Goal: Transaction & Acquisition: Purchase product/service

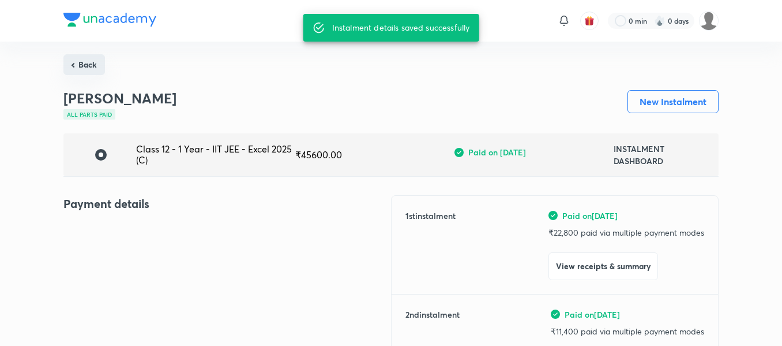
click at [92, 71] on button "Back" at bounding box center [84, 64] width 42 height 21
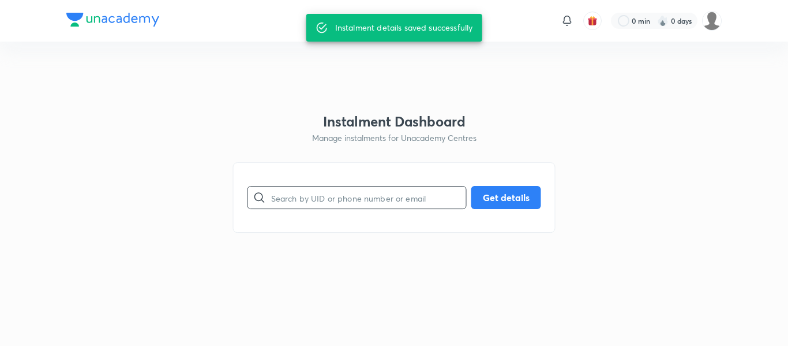
click at [301, 196] on input "text" at bounding box center [368, 197] width 195 height 29
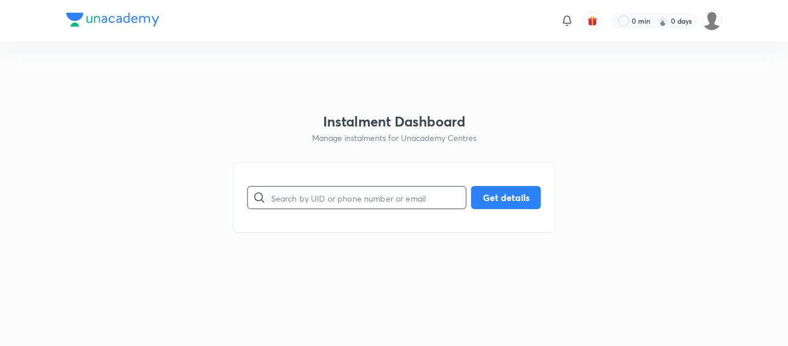
paste input "[EMAIL_ADDRESS][DOMAIN_NAME]"
type input "[EMAIL_ADDRESS][DOMAIN_NAME]"
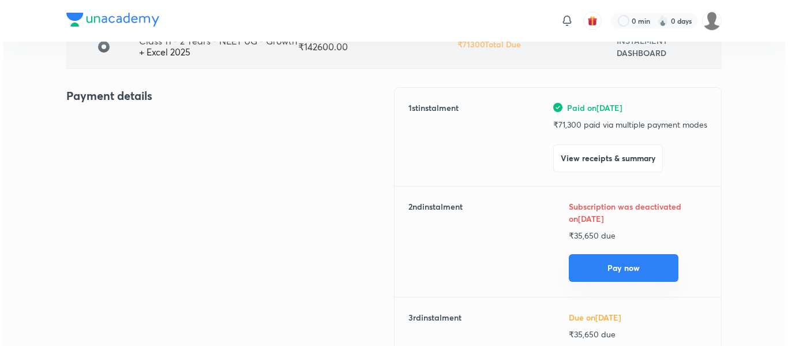
scroll to position [108, 0]
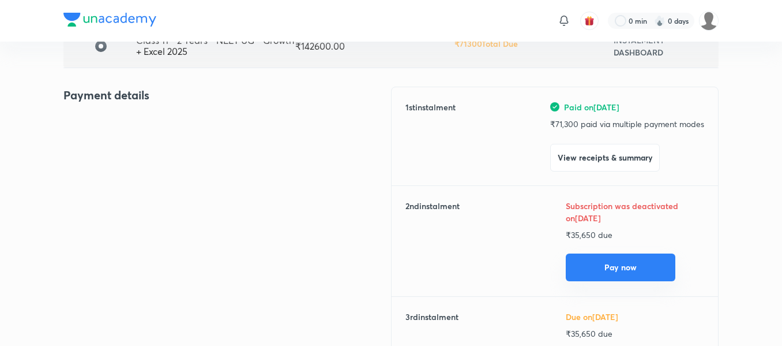
click at [591, 272] on button "Pay now" at bounding box center [621, 267] width 110 height 28
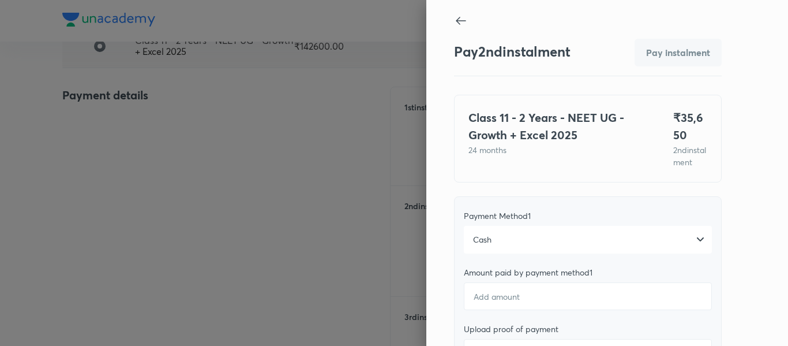
click at [592, 253] on div "Cash" at bounding box center [588, 240] width 248 height 28
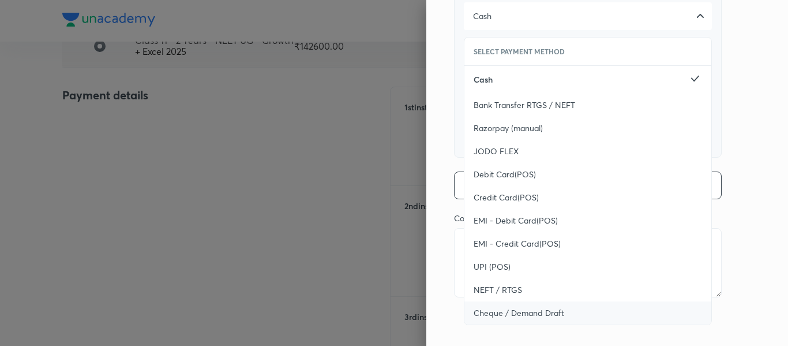
click at [517, 307] on span "Cheque / Demand Draft" at bounding box center [519, 313] width 91 height 12
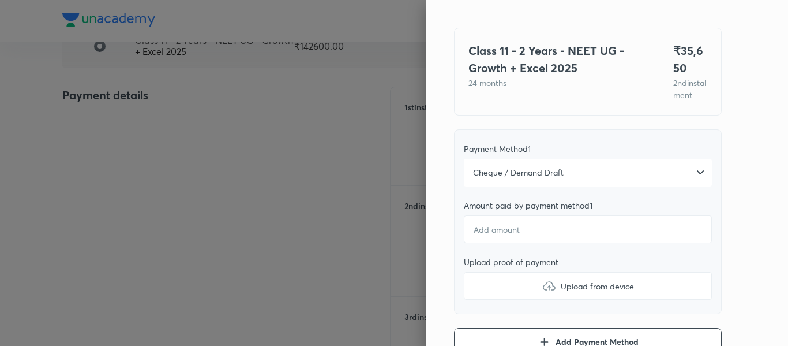
scroll to position [65, 0]
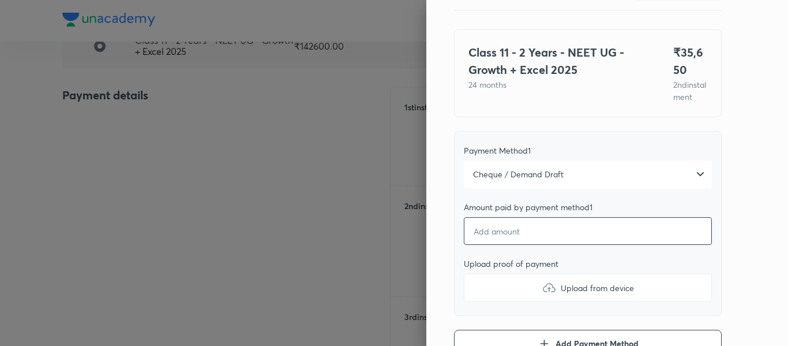
click at [482, 245] on input "number" at bounding box center [588, 231] width 248 height 28
type textarea "x"
type input "3"
type textarea "x"
type input "35"
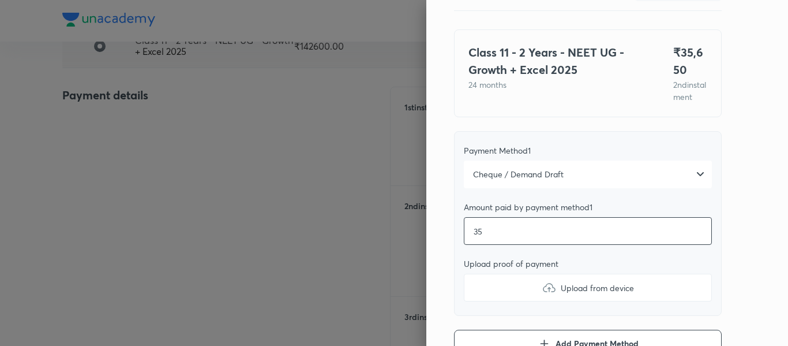
type textarea "x"
type input "356"
type textarea "x"
type input "3565"
type textarea "x"
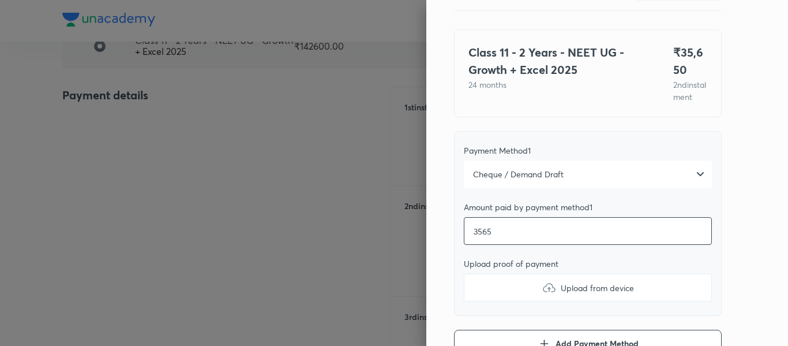
type input "35650"
type textarea "x"
type input "35650"
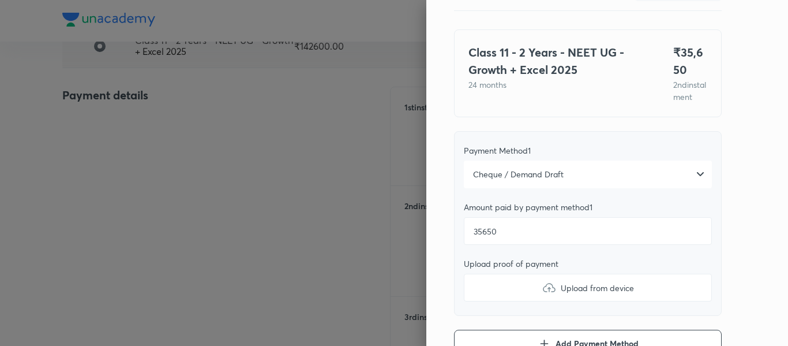
click at [486, 296] on label "Upload from device" at bounding box center [588, 287] width 248 height 28
click at [0, 0] on input "Upload from device" at bounding box center [0, 0] width 0 height 0
type textarea "x"
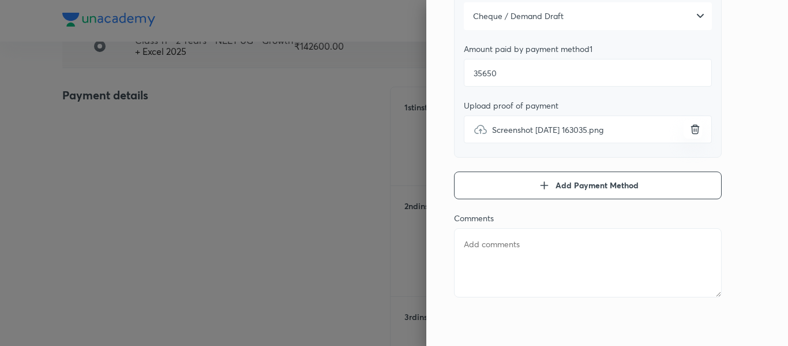
click at [523, 267] on textarea at bounding box center [588, 262] width 268 height 69
type textarea "2"
type textarea "x"
type textarea "2n"
type textarea "x"
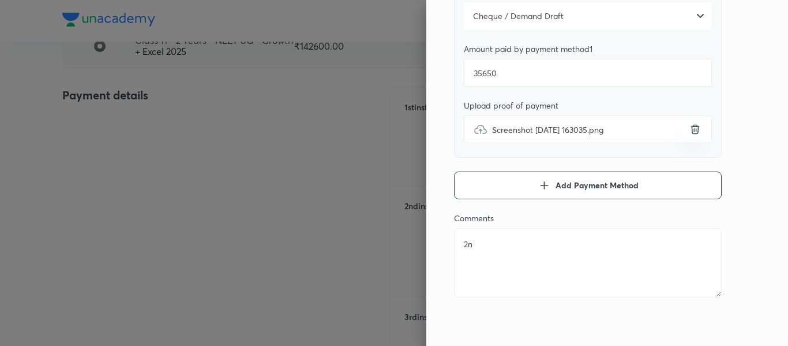
type textarea "2nd"
type textarea "x"
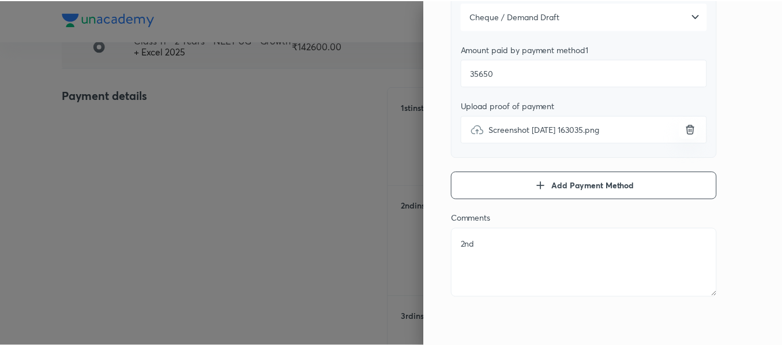
scroll to position [0, 0]
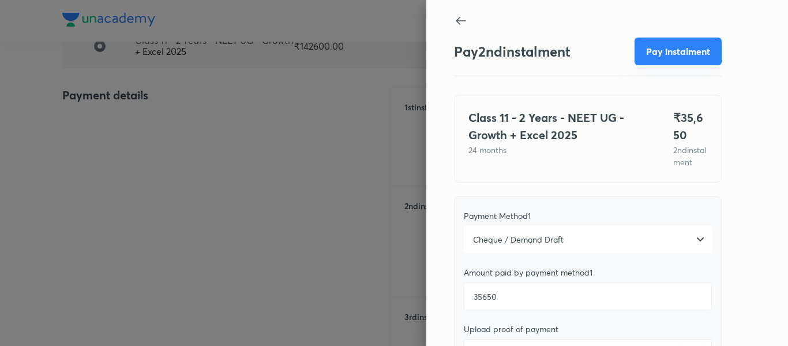
type textarea "2nd"
click at [650, 58] on button "Pay instalment" at bounding box center [677, 51] width 87 height 28
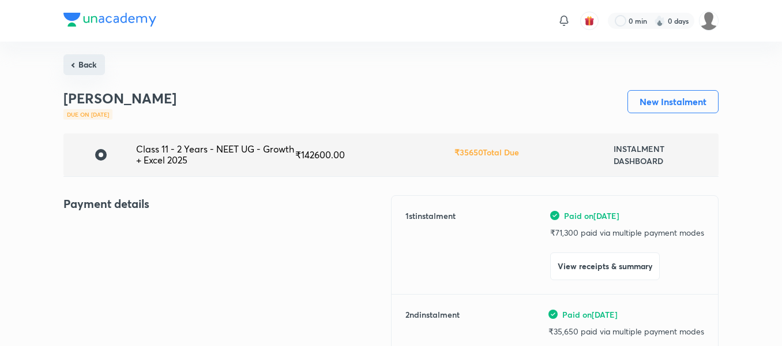
click at [71, 67] on button "Back" at bounding box center [84, 64] width 42 height 21
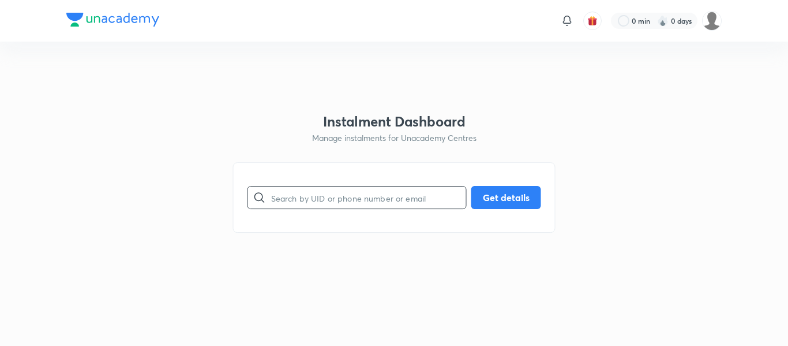
click at [353, 189] on input "text" at bounding box center [368, 197] width 195 height 29
paste input "[EMAIL_ADDRESS][DOMAIN_NAME]"
type input "[EMAIL_ADDRESS][DOMAIN_NAME]"
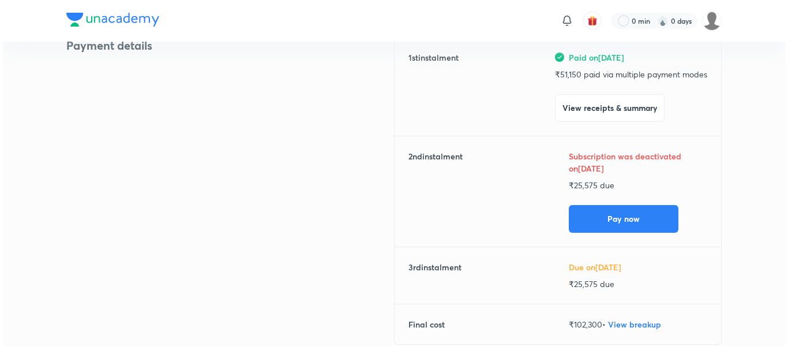
scroll to position [161, 0]
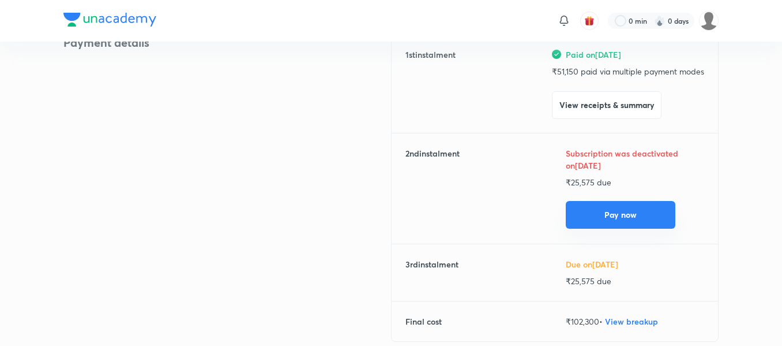
click at [584, 205] on button "Pay now" at bounding box center [621, 215] width 110 height 28
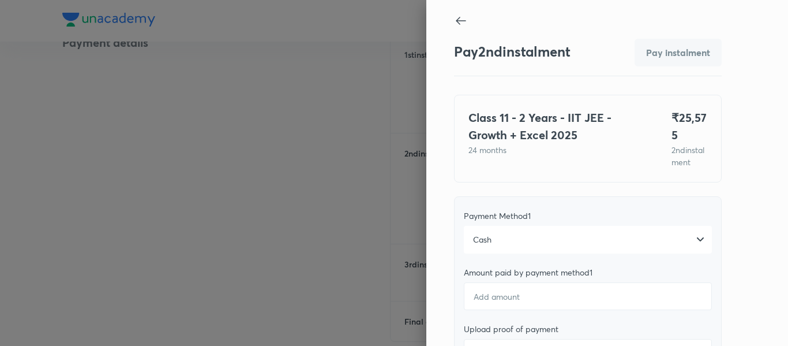
click at [520, 244] on div "Cash" at bounding box center [588, 240] width 248 height 28
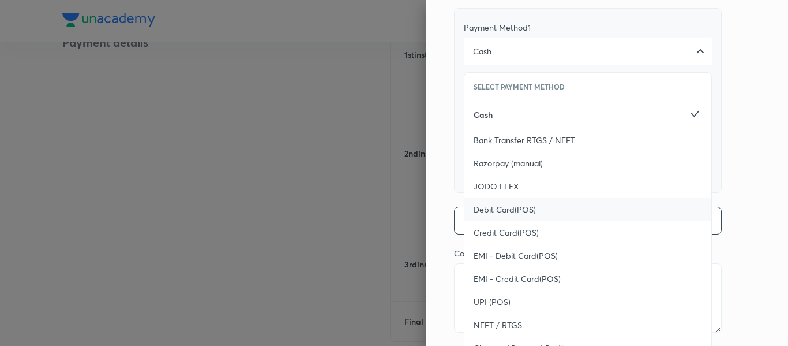
scroll to position [189, 0]
click at [484, 307] on span "UPI (POS)" at bounding box center [492, 301] width 37 height 12
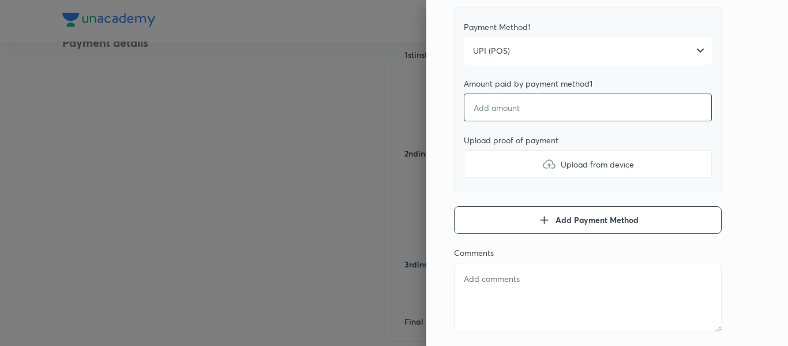
click at [485, 119] on input "number" at bounding box center [588, 107] width 248 height 28
type textarea "x"
type input "2"
type textarea "x"
type input "23"
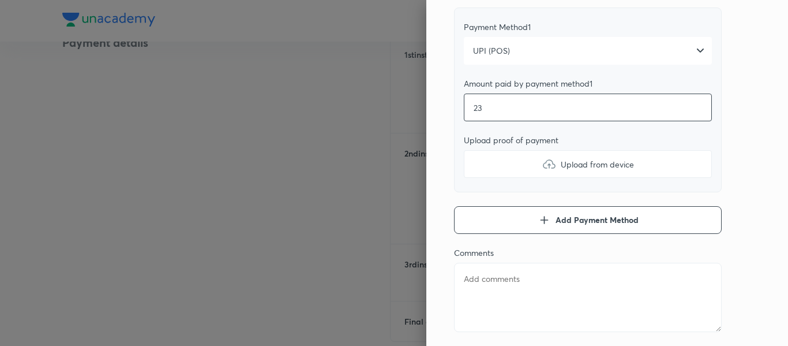
type textarea "x"
type input "235"
type textarea "x"
type input "2357"
type textarea "x"
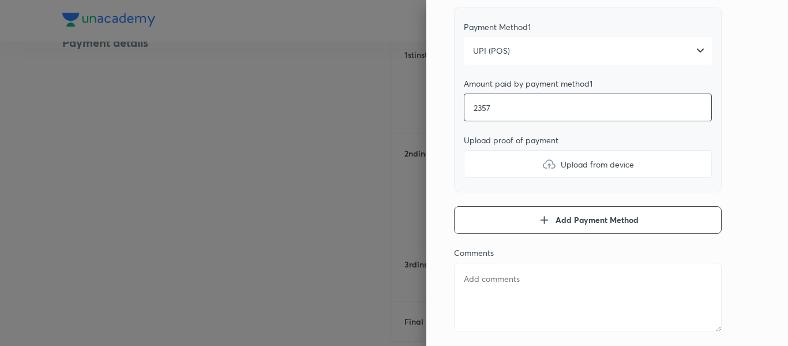
type input "23575"
type textarea "x"
type input "23575"
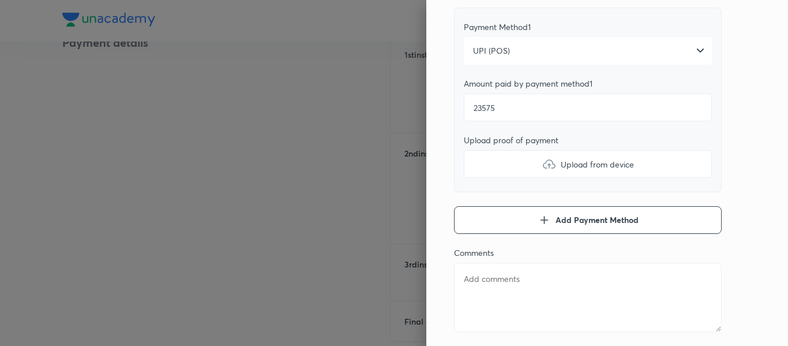
click at [483, 174] on label "Upload from device" at bounding box center [588, 164] width 248 height 28
click at [0, 0] on input "Upload from device" at bounding box center [0, 0] width 0 height 0
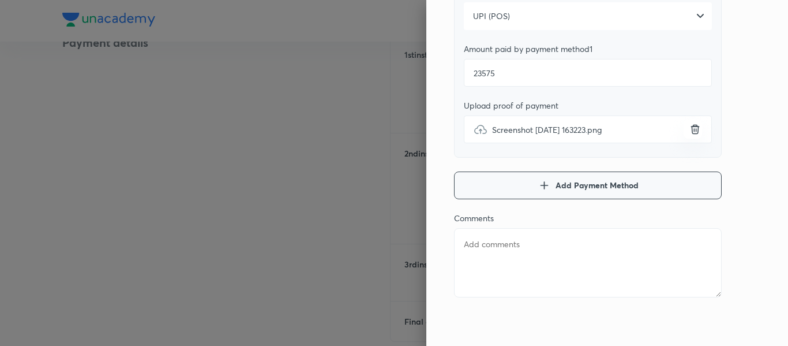
click at [558, 182] on span "Add Payment Method" at bounding box center [596, 185] width 83 height 12
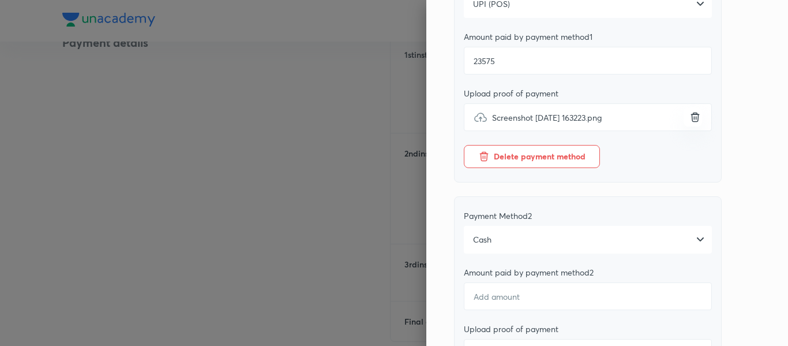
click at [510, 253] on div "Cash" at bounding box center [588, 240] width 248 height 28
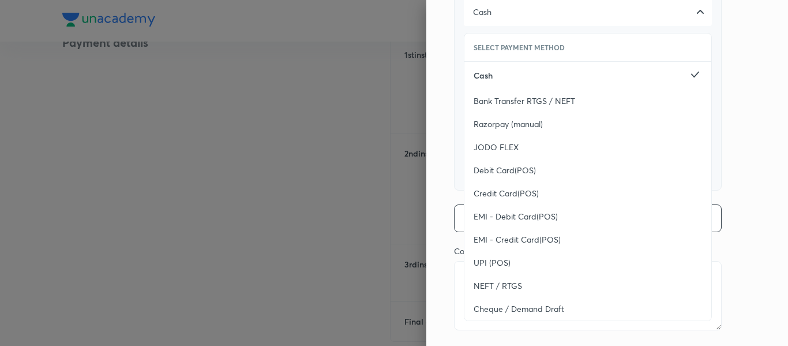
scroll to position [467, 0]
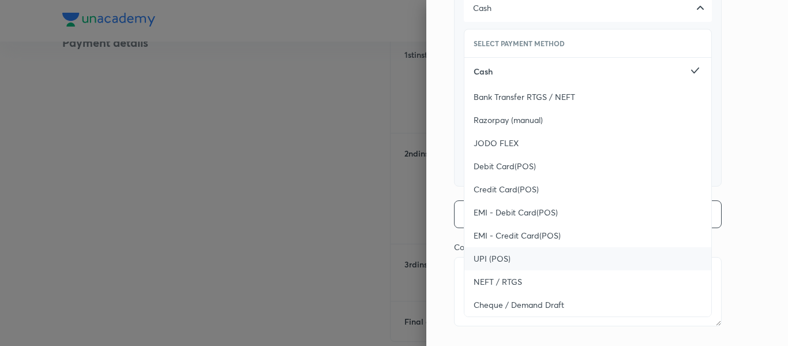
click at [497, 264] on span "UPI (POS)" at bounding box center [492, 259] width 37 height 12
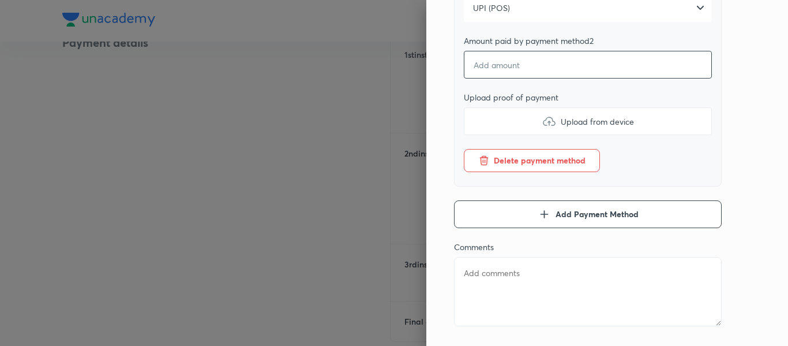
click at [495, 78] on input "number" at bounding box center [588, 65] width 248 height 28
type textarea "x"
type input "0"
type textarea "x"
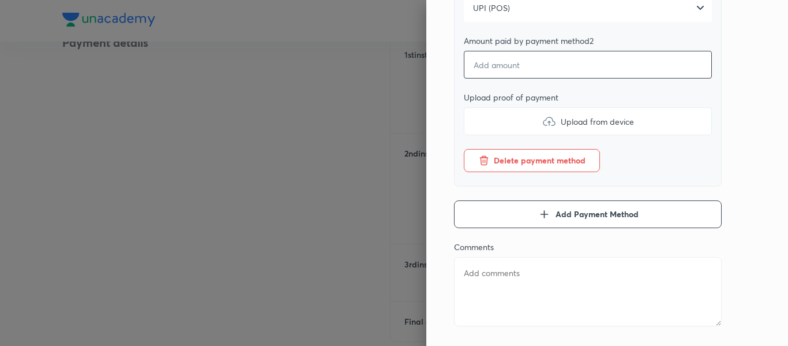
type input "2"
type textarea "x"
type input "20"
type textarea "x"
type input "200"
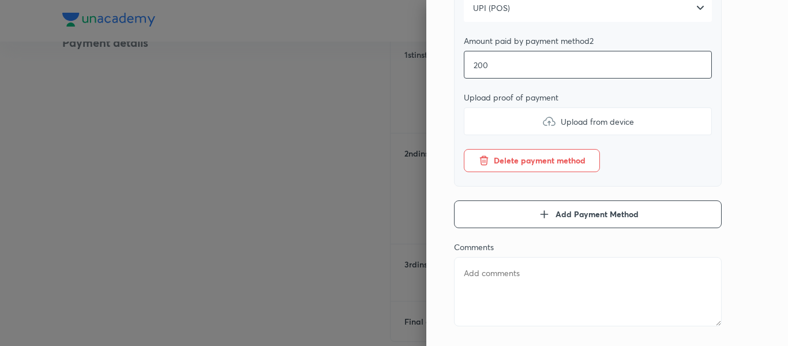
type textarea "x"
type input "2000"
type textarea "x"
type input "2000"
click at [499, 135] on label "Upload from device" at bounding box center [588, 121] width 248 height 28
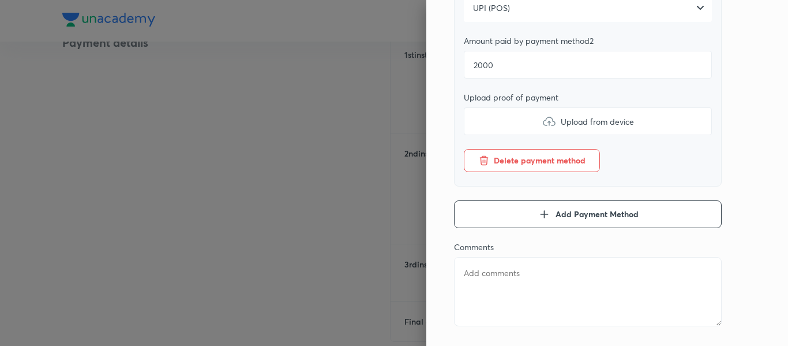
click at [0, 0] on input "Upload from device" at bounding box center [0, 0] width 0 height 0
type textarea "x"
click at [486, 282] on textarea at bounding box center [588, 291] width 268 height 69
type textarea "2"
type textarea "x"
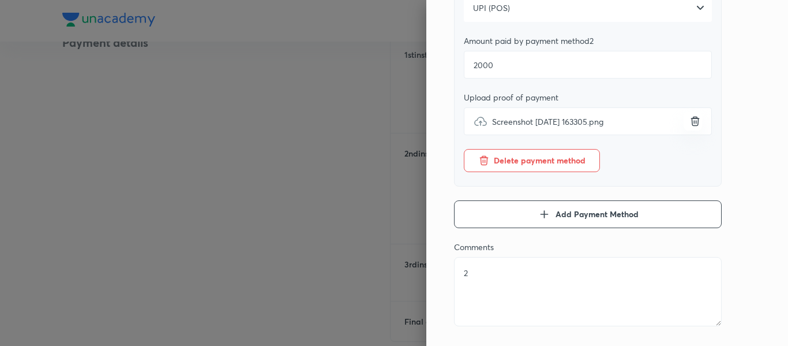
type textarea "2n"
type textarea "x"
type textarea "2nd"
type textarea "x"
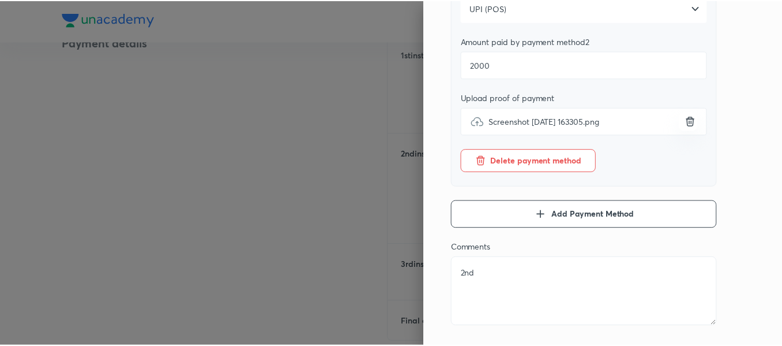
scroll to position [0, 0]
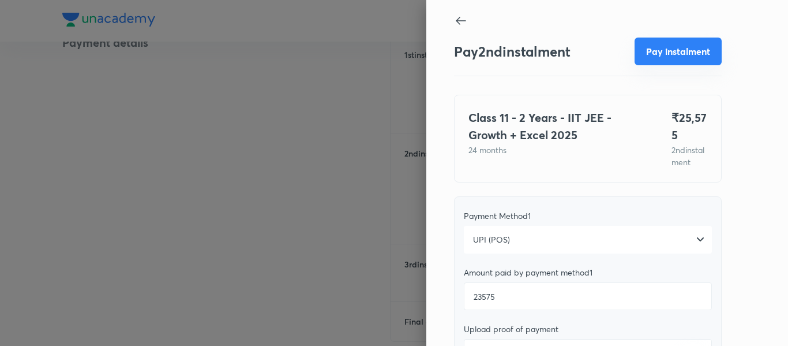
type textarea "2nd"
click at [654, 57] on button "Pay instalment" at bounding box center [677, 51] width 87 height 28
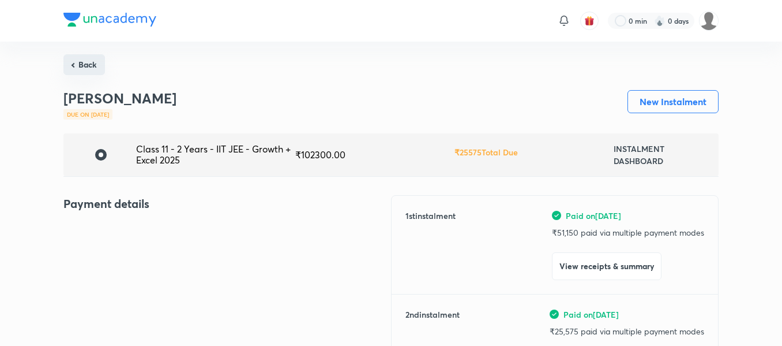
click at [102, 65] on button "Back" at bounding box center [84, 64] width 42 height 21
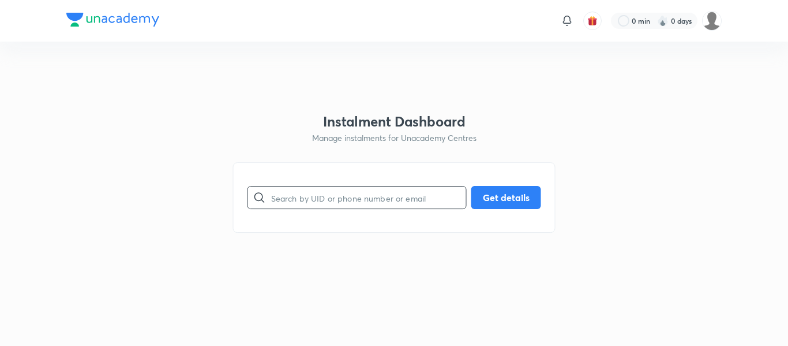
click at [301, 188] on input "text" at bounding box center [368, 197] width 195 height 29
paste input "[EMAIL_ADDRESS][DOMAIN_NAME]"
type input "[EMAIL_ADDRESS][DOMAIN_NAME]"
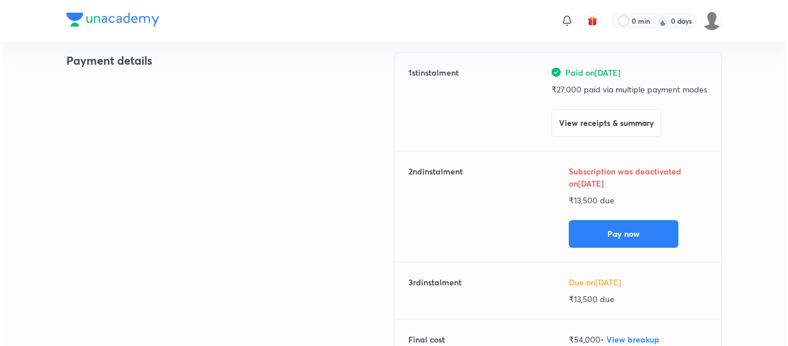
scroll to position [159, 0]
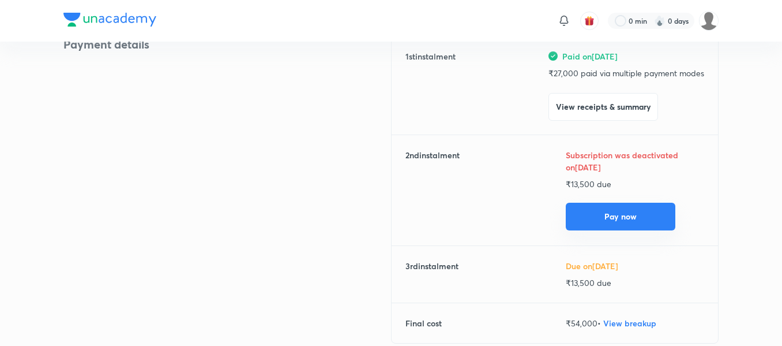
click at [575, 211] on button "Pay now" at bounding box center [621, 216] width 110 height 28
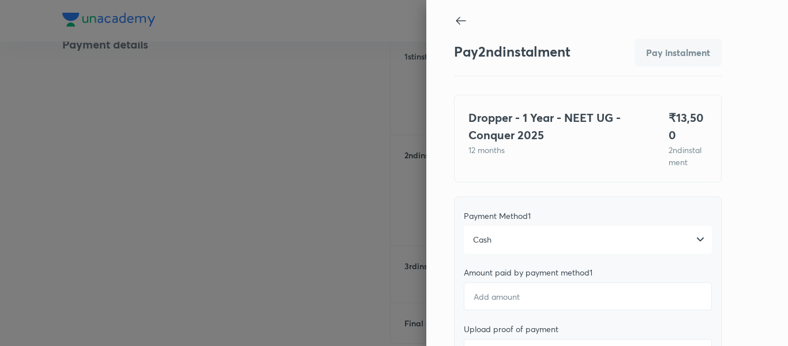
click at [562, 241] on div "Cash" at bounding box center [588, 240] width 248 height 28
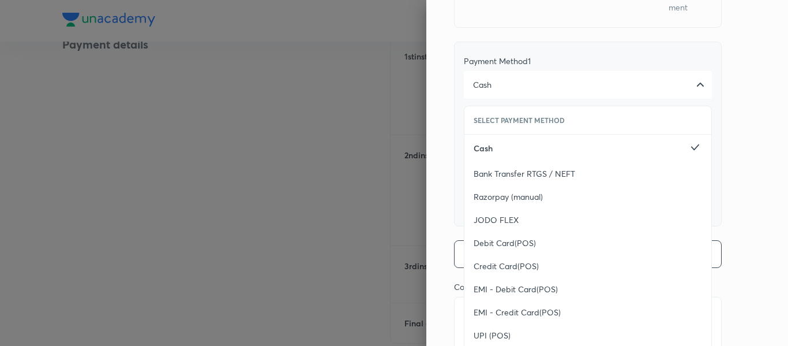
scroll to position [223, 0]
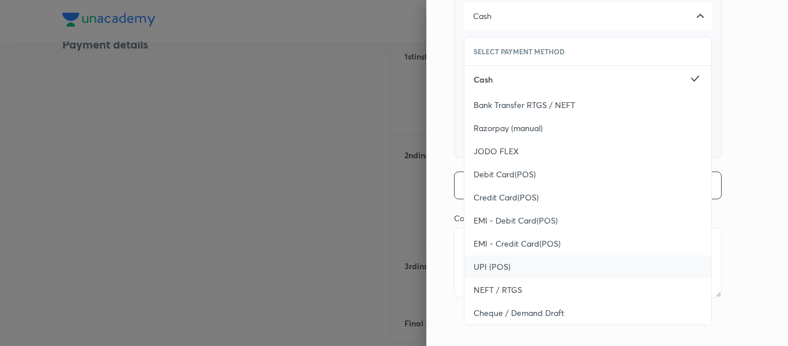
click at [524, 265] on div "UPI (POS)" at bounding box center [587, 266] width 247 height 23
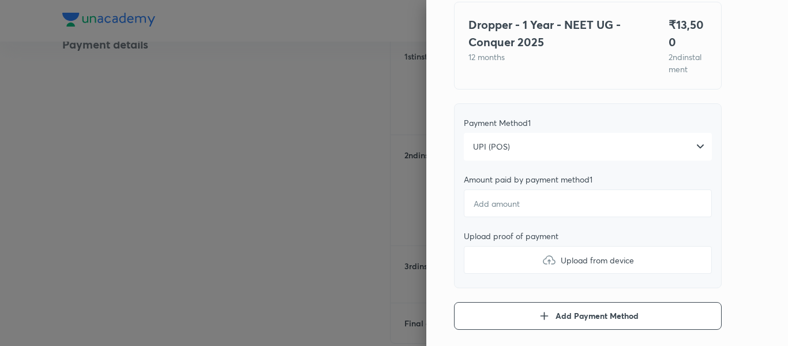
scroll to position [86, 0]
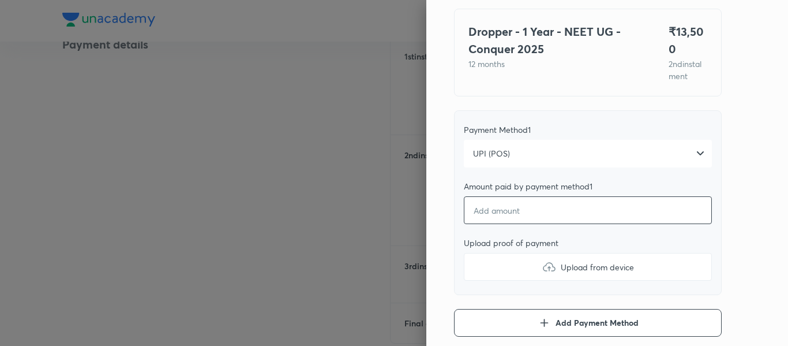
click at [494, 215] on input "number" at bounding box center [588, 210] width 248 height 28
type textarea "x"
type input "1"
type textarea "x"
type input "13"
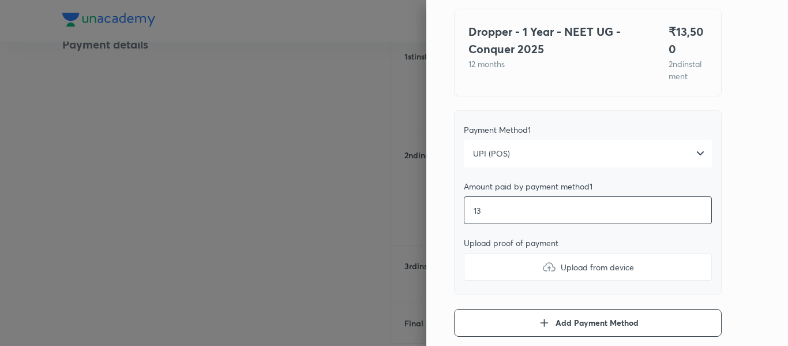
type textarea "x"
type input "135"
type textarea "x"
type input "1350"
type textarea "x"
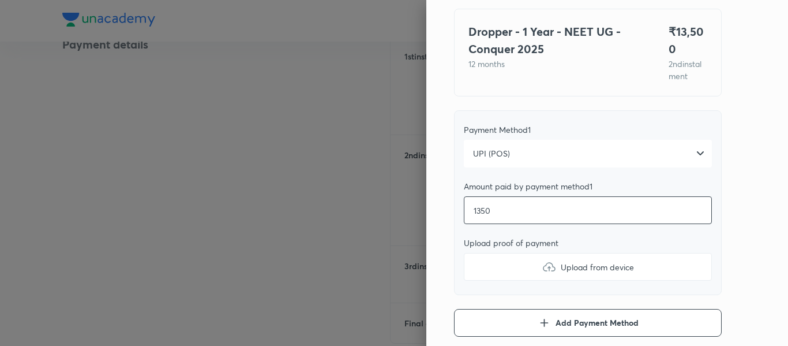
type input "13500"
type textarea "x"
type input "13500"
click at [483, 275] on label "Upload from device" at bounding box center [588, 267] width 248 height 28
click at [0, 0] on input "Upload from device" at bounding box center [0, 0] width 0 height 0
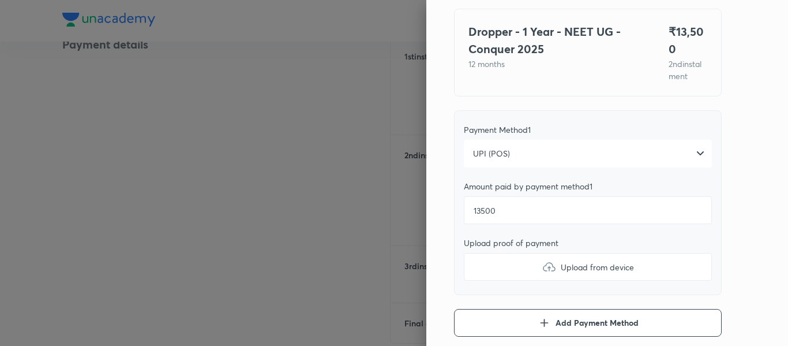
type textarea "x"
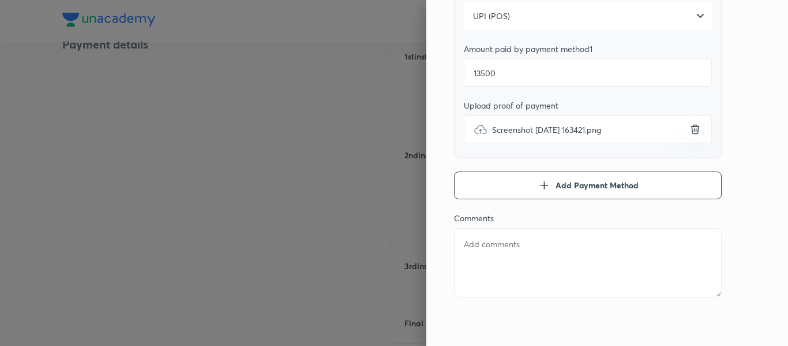
click at [571, 246] on textarea at bounding box center [588, 262] width 268 height 69
type textarea "2"
type textarea "x"
type textarea "25"
type textarea "x"
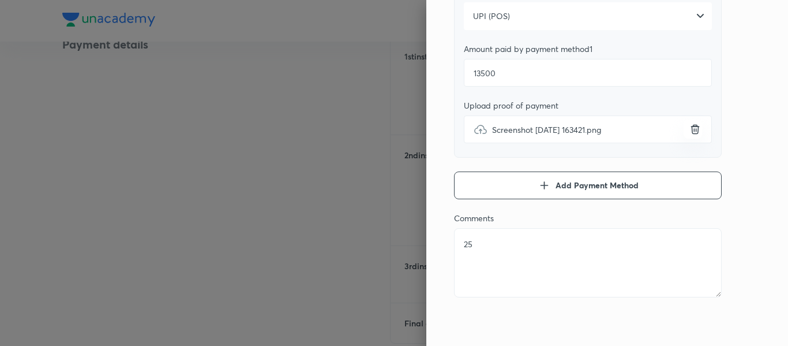
type textarea "250"
type textarea "x"
type textarea "250"
type textarea "x"
type textarea "250 E"
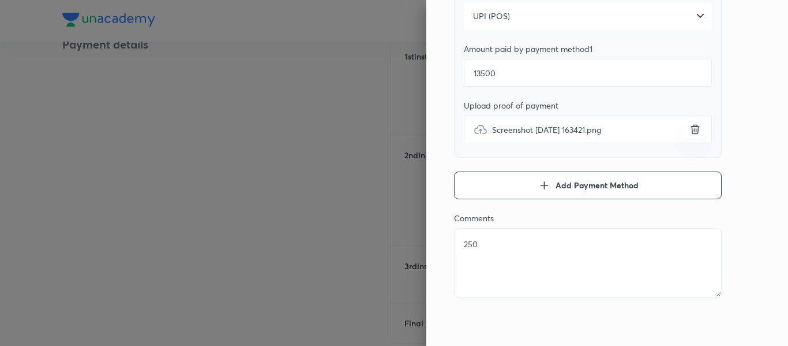
type textarea "x"
type textarea "250 Ex"
type textarea "x"
type textarea "250 Ext"
type textarea "x"
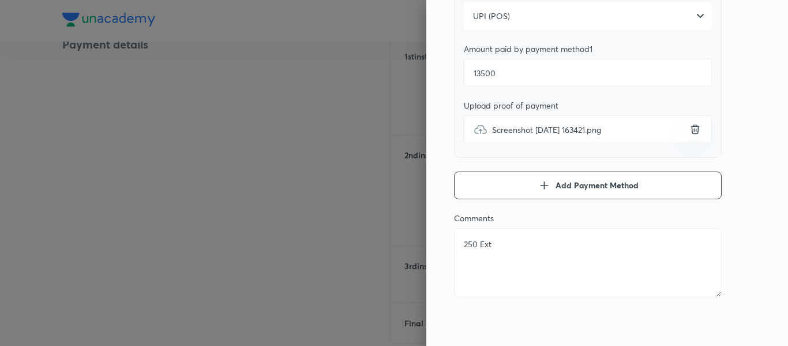
type textarea "250 Extr"
type textarea "x"
type textarea "250 Extra"
type textarea "x"
type textarea "250 Extraa"
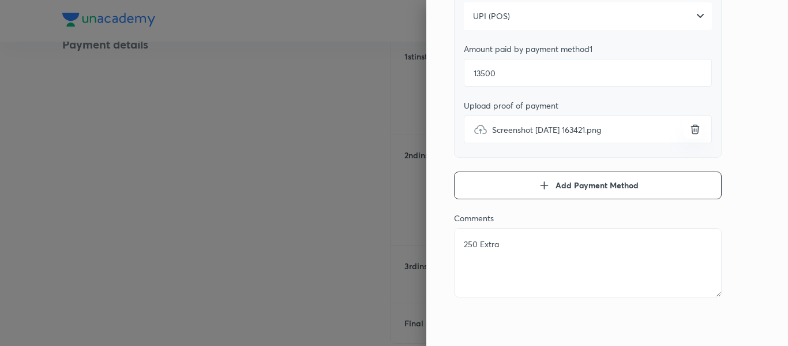
type textarea "x"
type textarea "250 Extraac"
type textarea "x"
type textarea "250 Extraa"
type textarea "x"
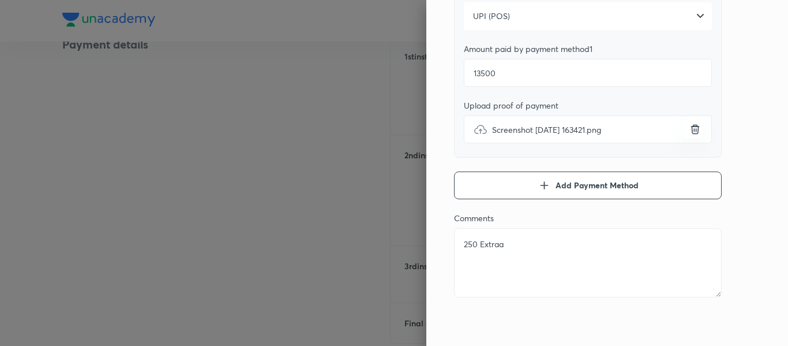
type textarea "250 Extra"
type textarea "x"
click at [571, 246] on textarea "250 Extra" at bounding box center [588, 262] width 268 height 69
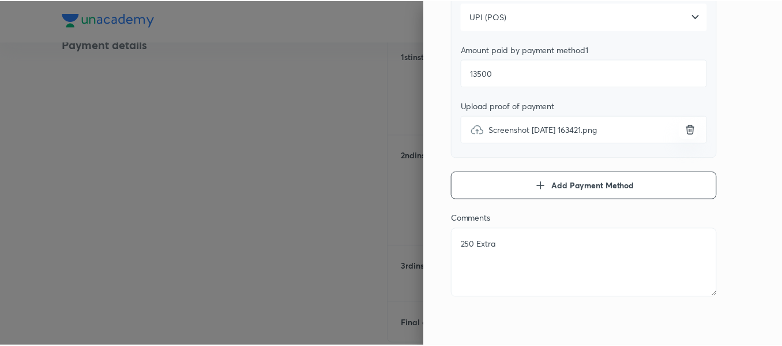
scroll to position [0, 0]
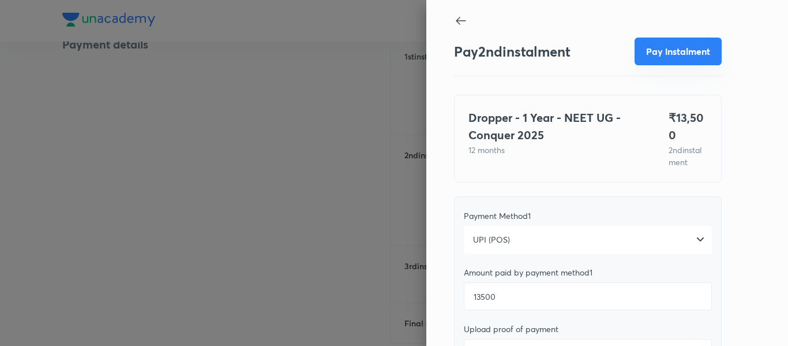
type textarea "250 Extra"
click at [658, 58] on button "Pay instalment" at bounding box center [677, 51] width 87 height 28
type textarea "x"
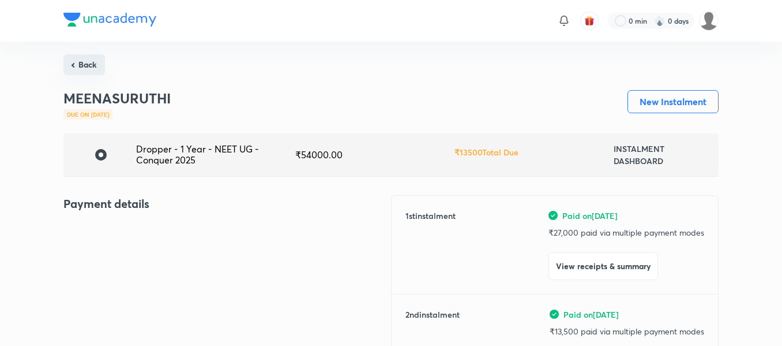
click at [94, 69] on button "Back" at bounding box center [84, 64] width 42 height 21
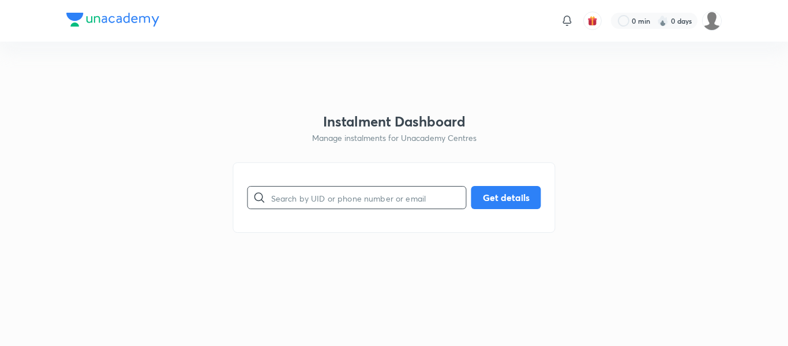
click at [412, 204] on input "text" at bounding box center [368, 197] width 195 height 29
paste input "[EMAIL_ADDRESS][DOMAIN_NAME]"
type input "[EMAIL_ADDRESS][DOMAIN_NAME]"
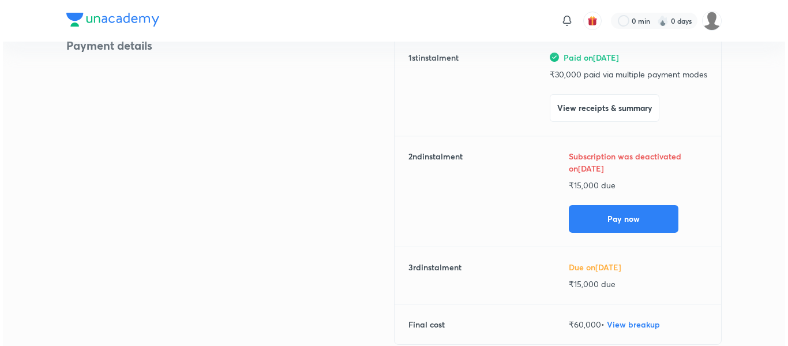
scroll to position [164, 0]
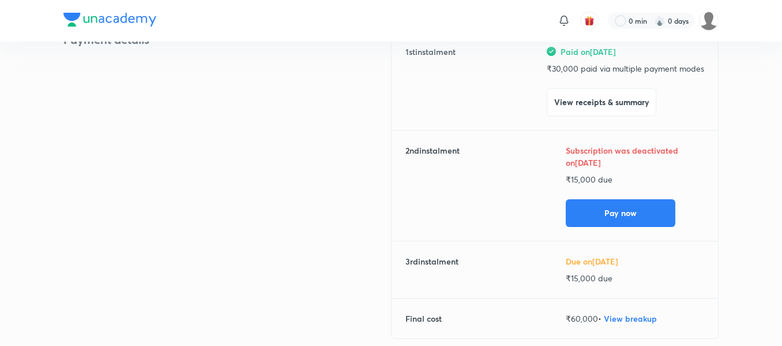
click at [583, 228] on div "1 st instalment Paid on [DATE] ₹ 30,000 paid via multiple payment modes View re…" at bounding box center [555, 184] width 328 height 307
click at [591, 220] on button "Pay now" at bounding box center [621, 212] width 110 height 28
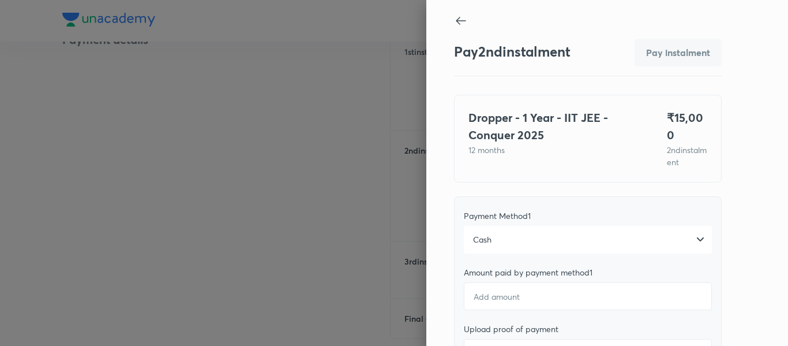
click at [570, 226] on div "Cash" at bounding box center [588, 240] width 248 height 28
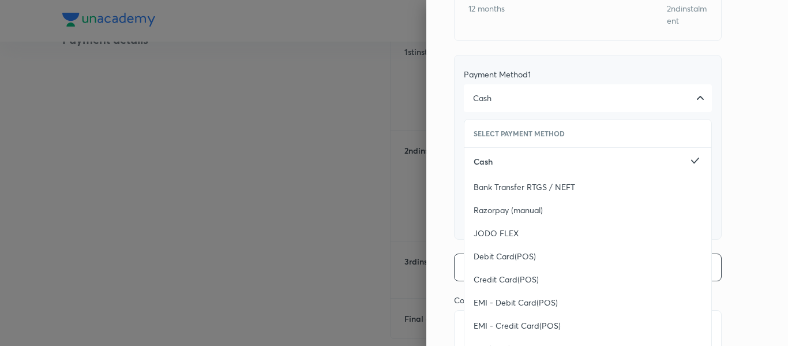
scroll to position [181, 0]
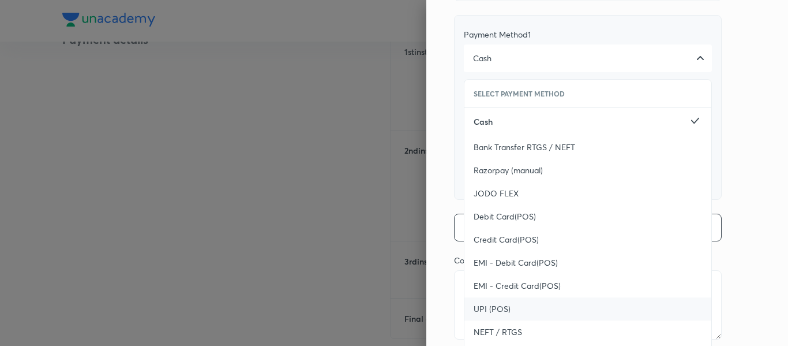
click at [492, 303] on span "UPI (POS)" at bounding box center [492, 309] width 37 height 12
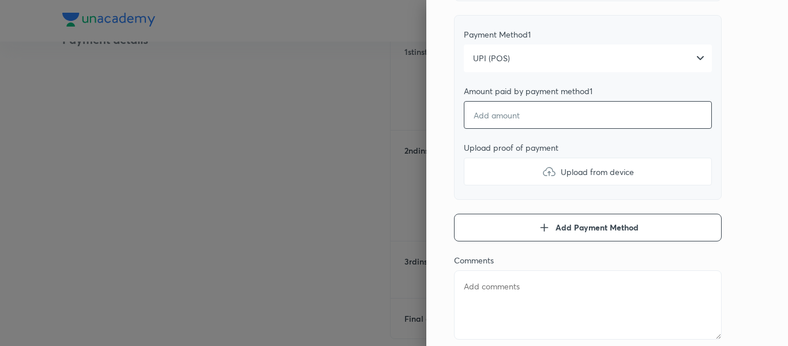
click at [495, 107] on input "number" at bounding box center [588, 115] width 248 height 28
type textarea "x"
type input "1"
type textarea "x"
type input "15"
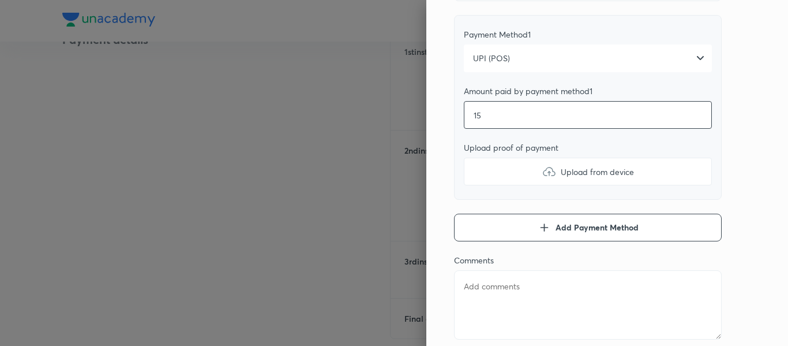
type textarea "x"
type input "150"
type textarea "x"
type input "1500"
type textarea "x"
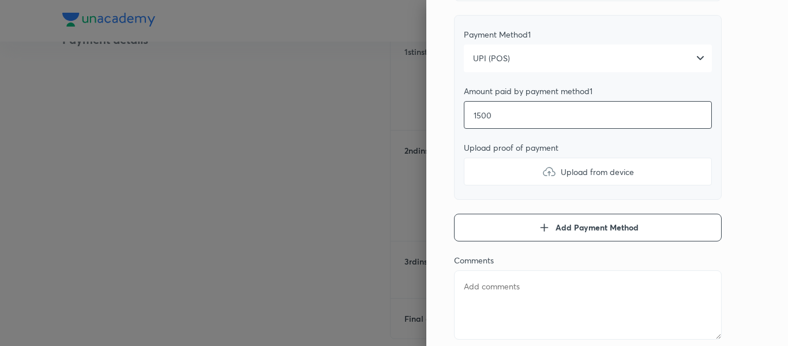
type input "15000"
type textarea "x"
type input "15000"
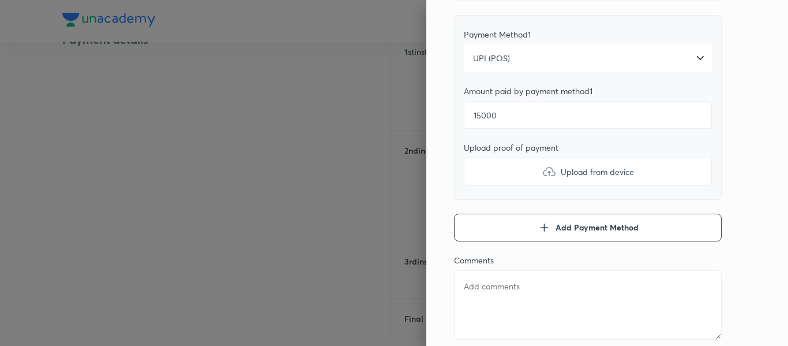
click at [494, 163] on label "Upload from device" at bounding box center [588, 171] width 248 height 28
click at [0, 0] on input "Upload from device" at bounding box center [0, 0] width 0 height 0
type textarea "x"
click at [488, 280] on textarea at bounding box center [588, 304] width 268 height 69
type textarea "2"
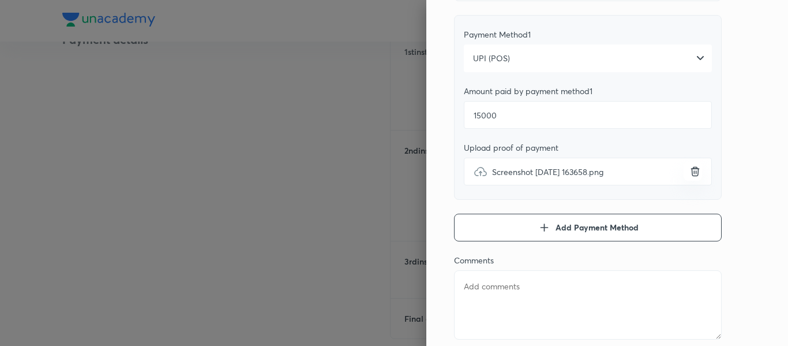
type textarea "x"
type textarea "2n"
type textarea "x"
type textarea "2nd"
type textarea "x"
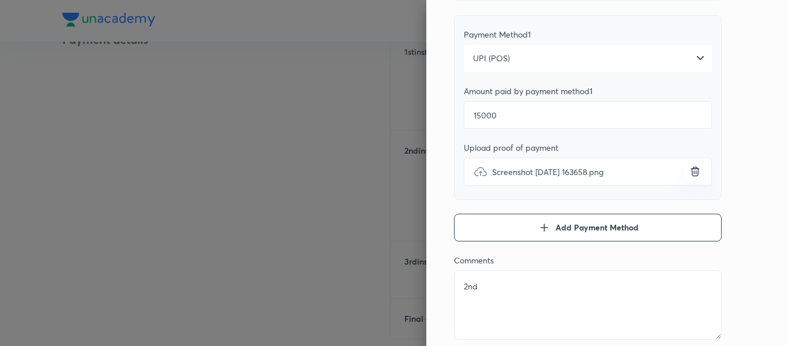
scroll to position [0, 0]
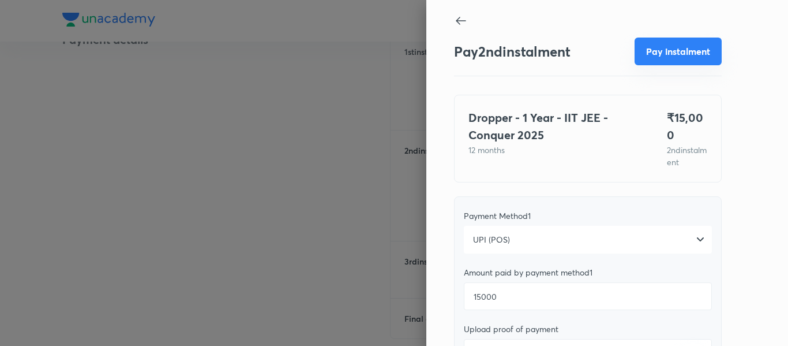
type textarea "2nd"
click at [652, 66] on div "Pay 2 nd instalment Pay instalment" at bounding box center [588, 52] width 268 height 46
click at [654, 66] on div "Pay 2 nd instalment Pay instalment" at bounding box center [588, 52] width 268 height 46
click at [647, 48] on button "Pay instalment" at bounding box center [677, 51] width 87 height 28
type textarea "x"
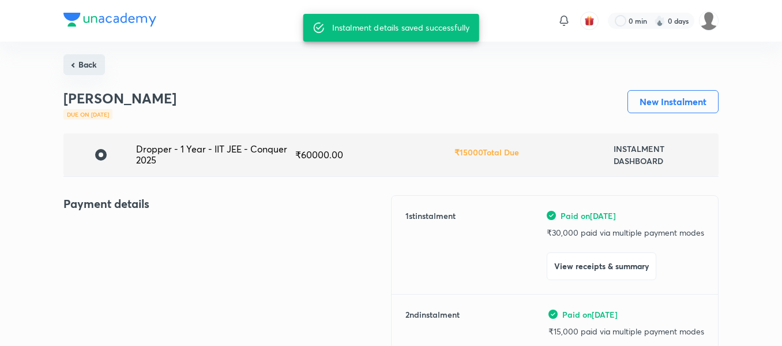
click at [92, 61] on button "Back" at bounding box center [84, 64] width 42 height 21
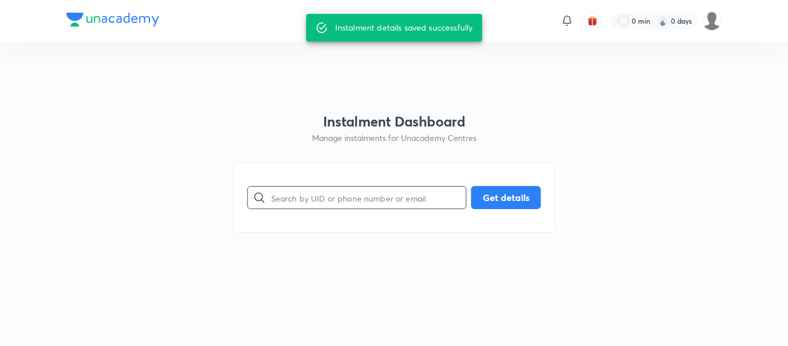
click at [386, 197] on input "text" at bounding box center [368, 197] width 195 height 29
paste input "[EMAIL_ADDRESS][DOMAIN_NAME]"
type input "[EMAIL_ADDRESS][DOMAIN_NAME]"
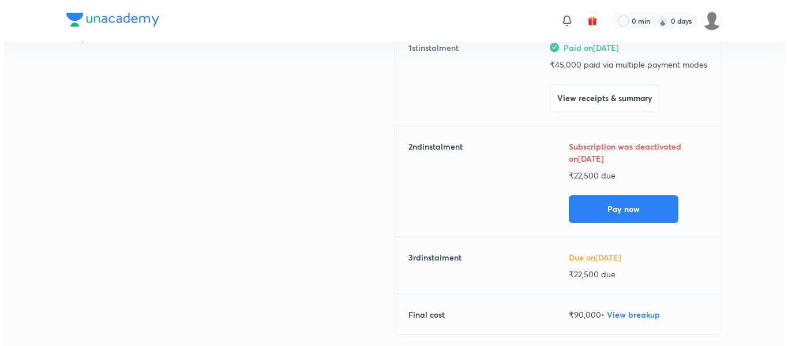
scroll to position [171, 0]
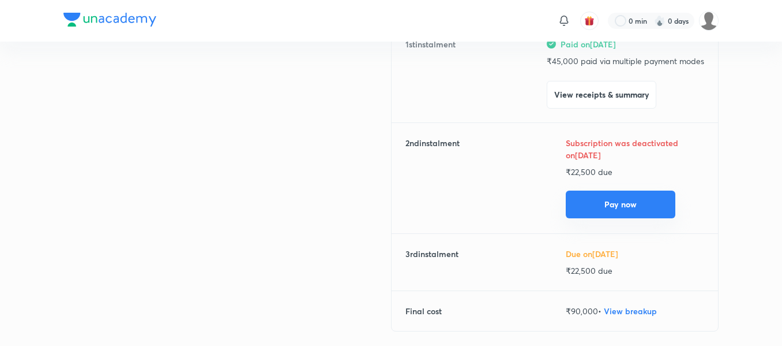
click at [607, 195] on button "Pay now" at bounding box center [621, 204] width 110 height 28
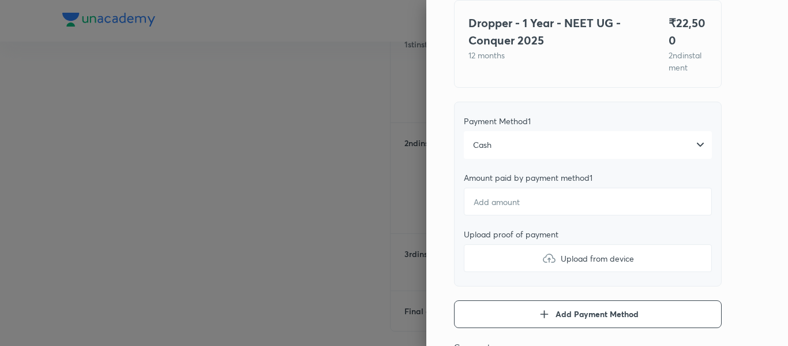
click at [488, 141] on div "Cash" at bounding box center [588, 145] width 248 height 28
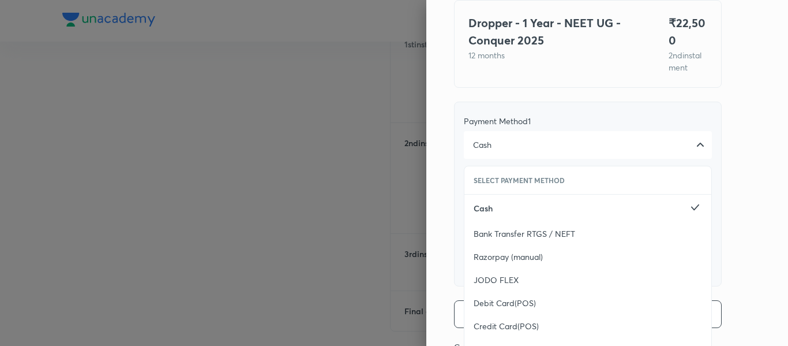
scroll to position [223, 0]
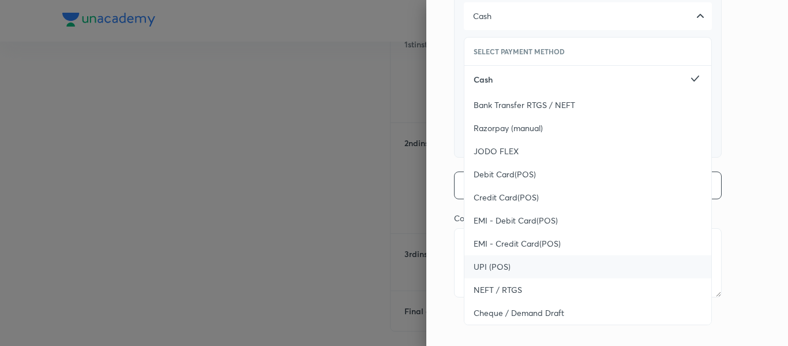
click at [480, 269] on span "UPI (POS)" at bounding box center [492, 267] width 37 height 12
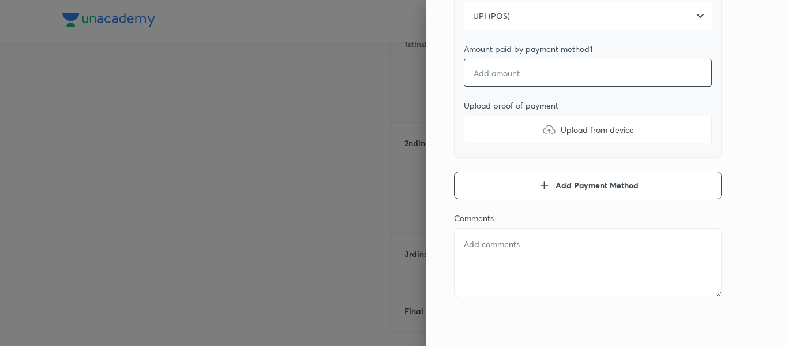
click at [489, 82] on input "number" at bounding box center [588, 73] width 248 height 28
type textarea "x"
type input "2"
type textarea "x"
type input "22"
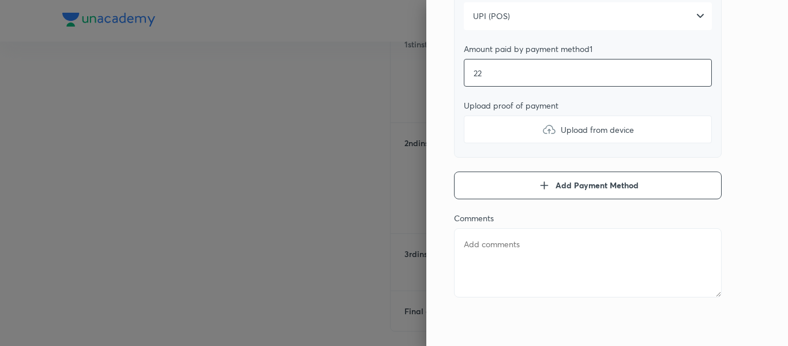
type textarea "x"
type input "225"
type textarea "x"
type input "2250"
type textarea "x"
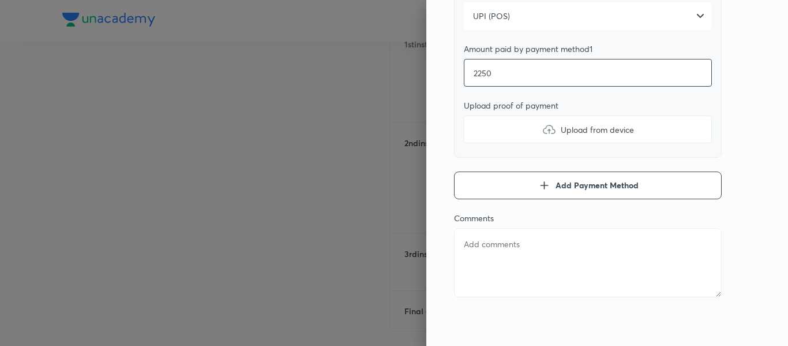
type input "22500"
type textarea "x"
type input "22500"
click at [484, 131] on label "Upload from device" at bounding box center [588, 129] width 248 height 28
click at [0, 0] on input "Upload from device" at bounding box center [0, 0] width 0 height 0
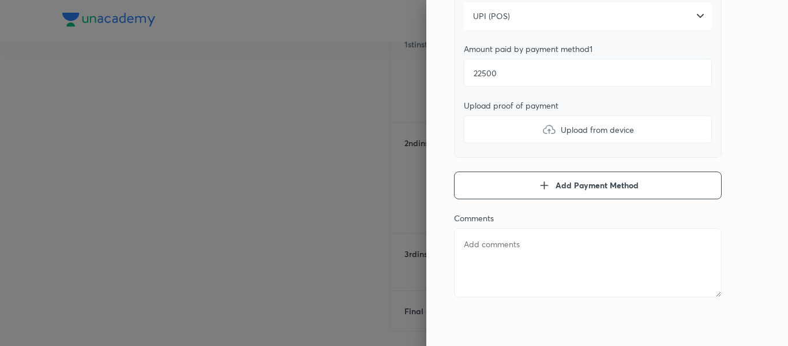
type textarea "x"
click at [505, 258] on textarea at bounding box center [588, 262] width 268 height 69
type textarea "2"
type textarea "x"
type textarea "2n"
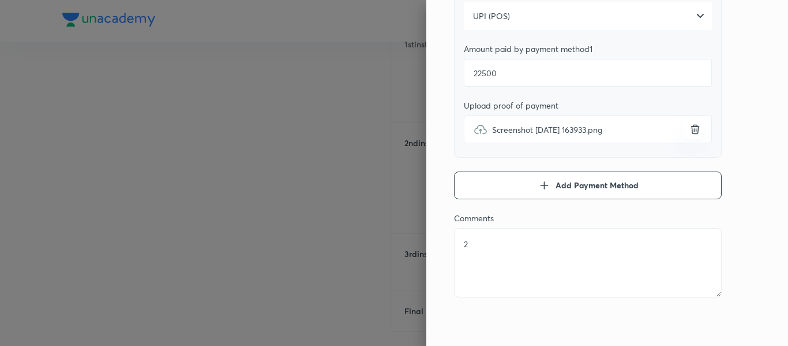
type textarea "x"
type textarea "2nd"
type textarea "x"
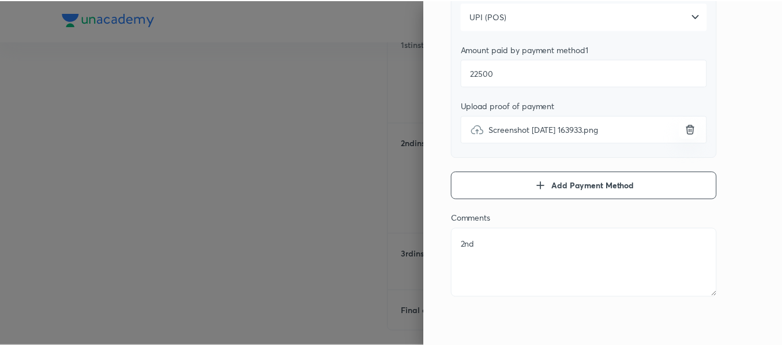
scroll to position [0, 0]
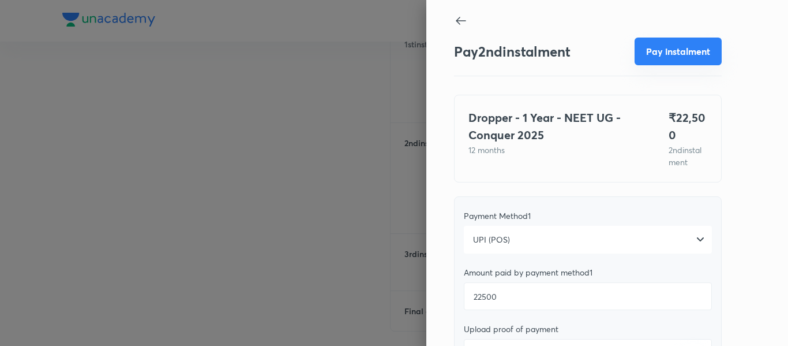
type textarea "2nd"
click at [653, 61] on button "Pay instalment" at bounding box center [677, 51] width 87 height 28
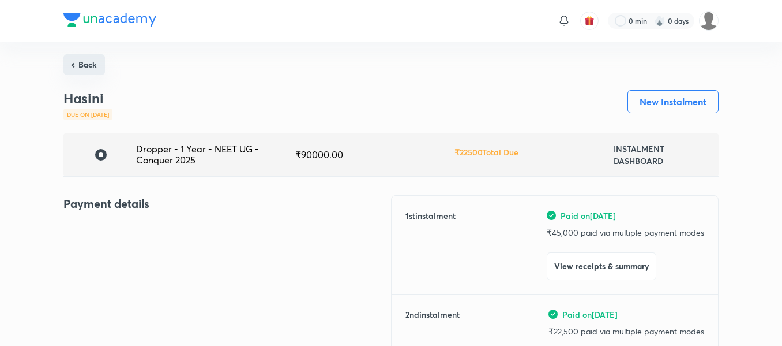
click at [87, 55] on button "Back" at bounding box center [84, 64] width 42 height 21
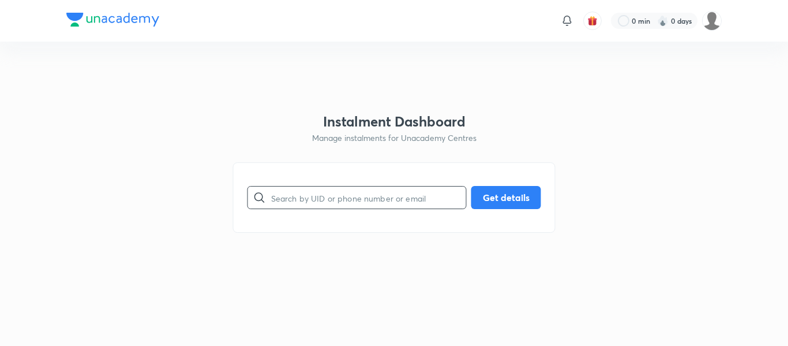
click at [298, 188] on input "text" at bounding box center [368, 197] width 195 height 29
paste input "[EMAIL_ADDRESS][DOMAIN_NAME]"
type input "[EMAIL_ADDRESS][DOMAIN_NAME]"
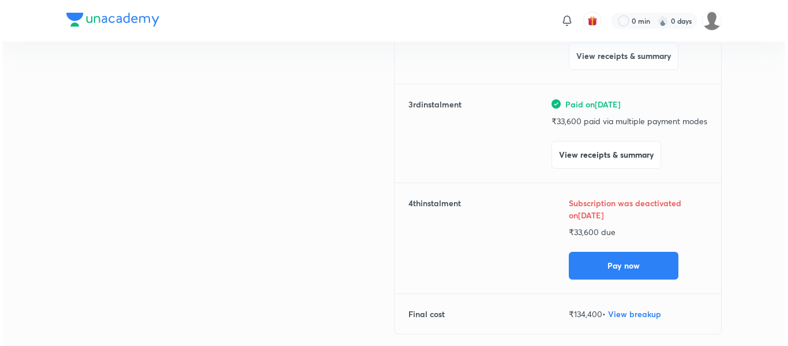
scroll to position [306, 0]
click at [587, 273] on button "Pay now" at bounding box center [621, 264] width 110 height 28
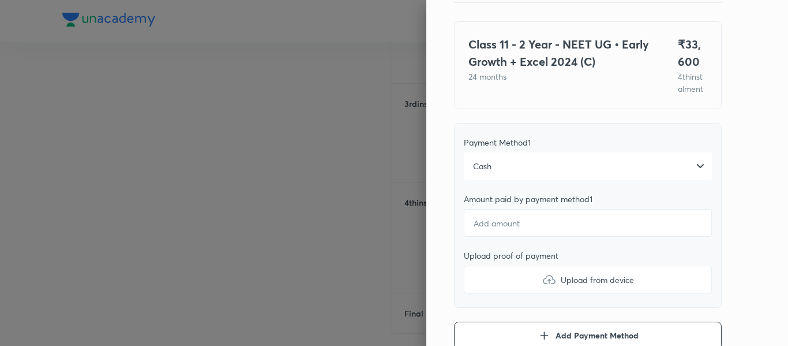
scroll to position [74, 0]
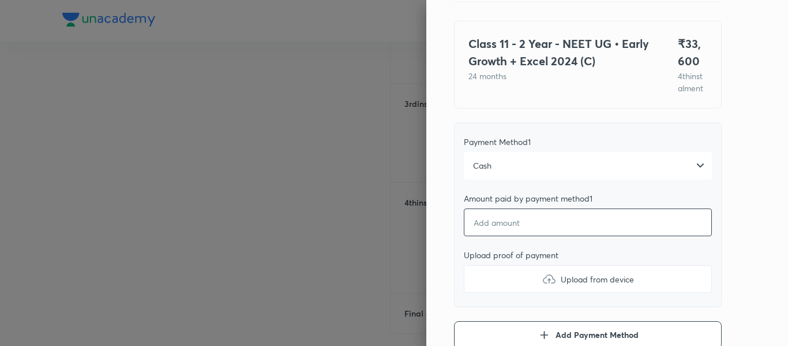
click at [493, 232] on input "number" at bounding box center [588, 222] width 248 height 28
type textarea "x"
type input "3"
type textarea "x"
type input "33"
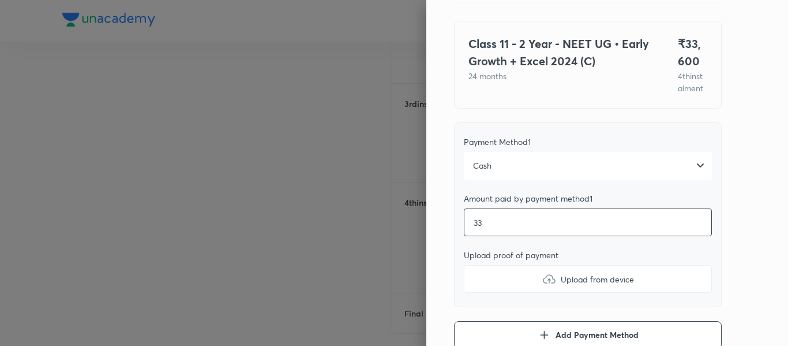
type textarea "x"
type input "336"
type textarea "x"
type input "3360"
type textarea "x"
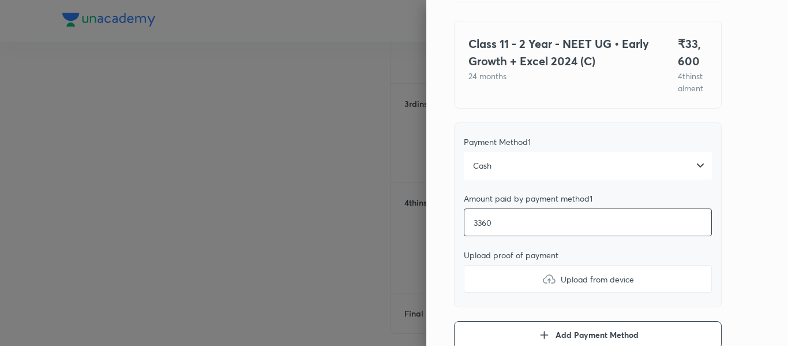
type input "33600"
type textarea "x"
type input "33600"
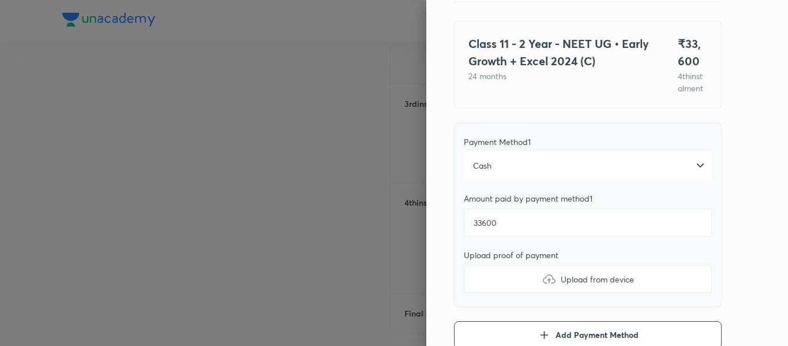
click at [487, 285] on label "Upload from device" at bounding box center [588, 279] width 248 height 28
click at [0, 0] on input "Upload from device" at bounding box center [0, 0] width 0 height 0
type textarea "x"
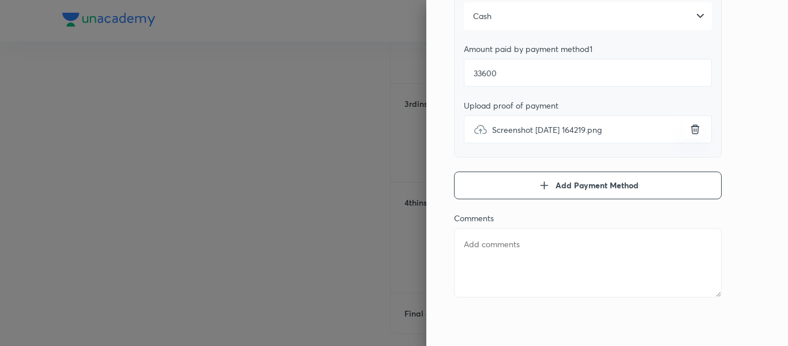
click at [560, 271] on textarea at bounding box center [588, 262] width 268 height 69
type textarea "3"
type textarea "x"
type textarea "3r"
type textarea "x"
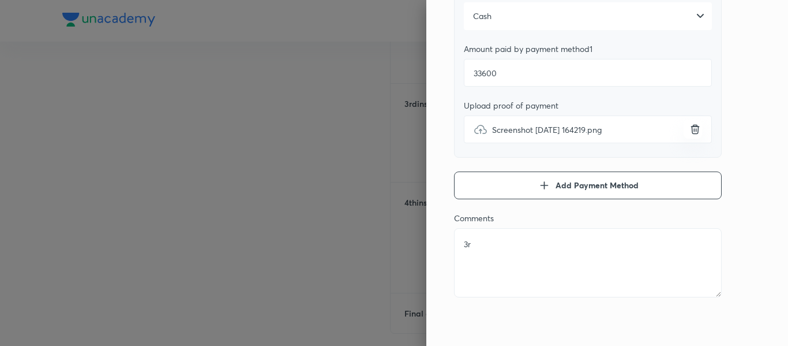
type textarea "3rd"
type textarea "x"
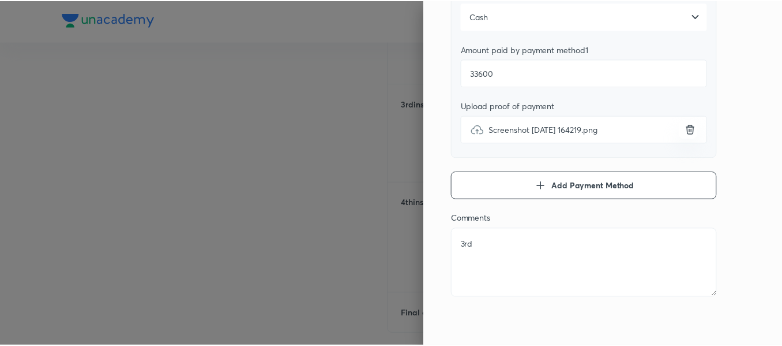
scroll to position [0, 0]
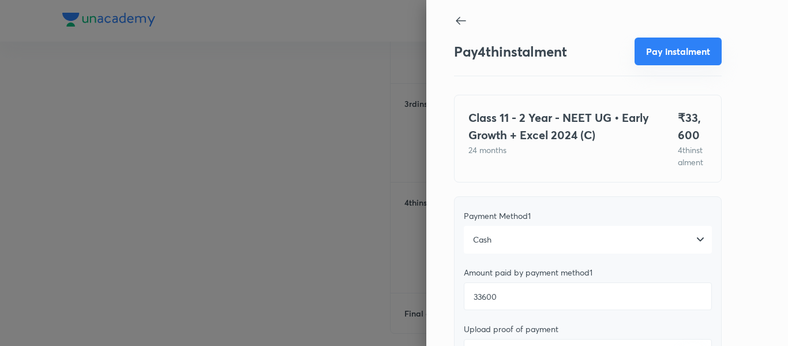
type textarea "3rd"
click at [656, 57] on button "Pay instalment" at bounding box center [677, 51] width 87 height 28
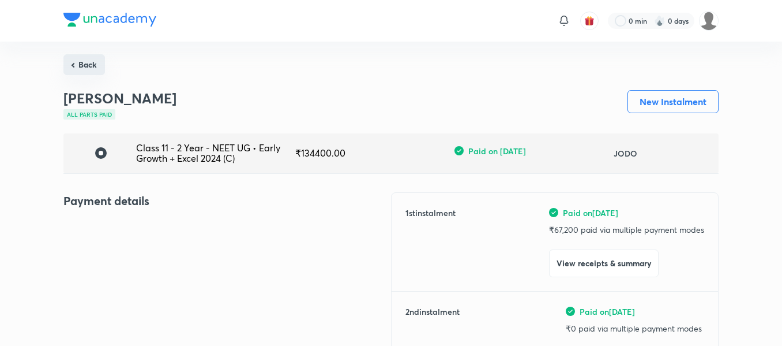
click at [76, 69] on button "Back" at bounding box center [84, 64] width 42 height 21
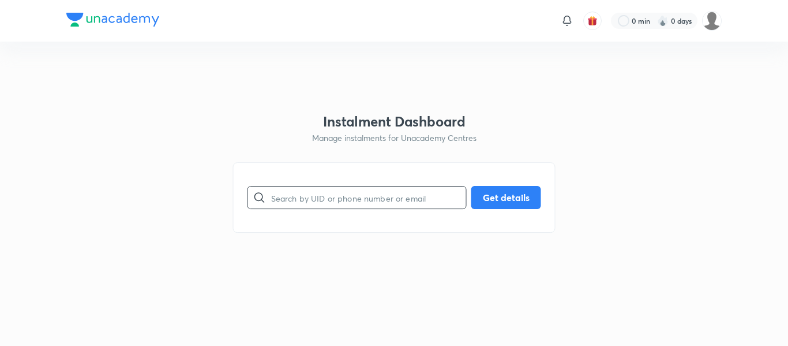
click at [306, 204] on input "text" at bounding box center [368, 197] width 195 height 29
paste input "9344356732"
type input "9344356732"
